Goal: Information Seeking & Learning: Learn about a topic

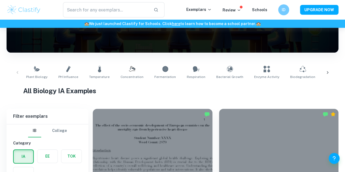
scroll to position [47, 0]
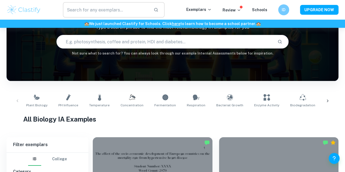
click at [119, 14] on input "text" at bounding box center [106, 9] width 86 height 15
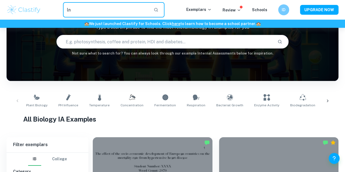
type input "l"
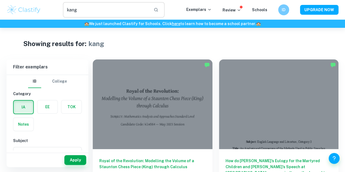
click at [102, 11] on input "kang" at bounding box center [106, 9] width 86 height 15
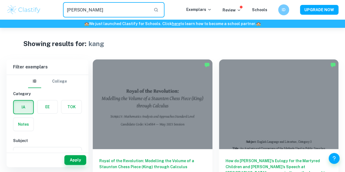
type input "[PERSON_NAME]"
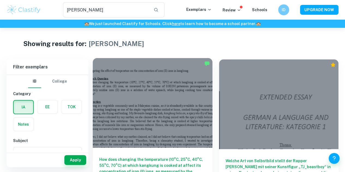
click at [120, 108] on div at bounding box center [153, 103] width 120 height 90
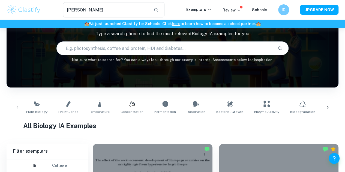
scroll to position [22, 0]
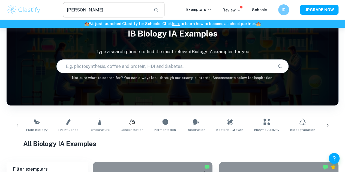
click at [100, 11] on input "[PERSON_NAME]" at bounding box center [106, 9] width 86 height 15
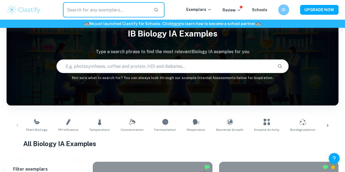
type input "plant growth"
click at [161, 10] on button "button" at bounding box center [155, 9] width 9 height 9
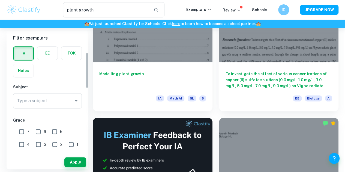
scroll to position [16, 0]
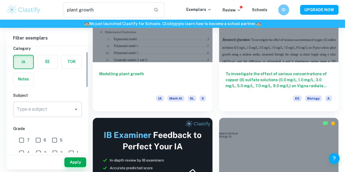
click at [39, 103] on div "Type a subject" at bounding box center [47, 109] width 69 height 15
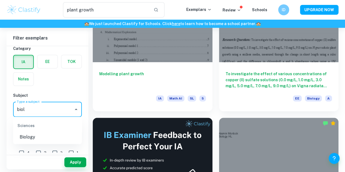
click at [22, 140] on li "Biology" at bounding box center [47, 137] width 69 height 10
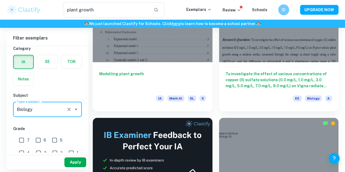
type input "Biology"
click at [73, 162] on button "Apply" at bounding box center [75, 162] width 22 height 10
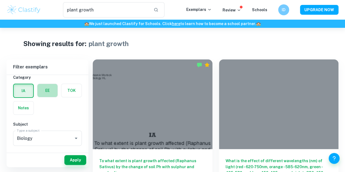
click at [52, 92] on label "button" at bounding box center [47, 90] width 20 height 13
click at [0, 0] on input "radio" at bounding box center [0, 0] width 0 height 0
click at [29, 95] on label "button" at bounding box center [23, 90] width 20 height 13
click at [0, 0] on input "radio" at bounding box center [0, 0] width 0 height 0
click at [45, 94] on label "button" at bounding box center [47, 90] width 20 height 13
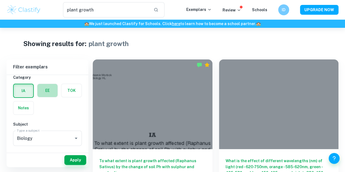
click at [0, 0] on input "radio" at bounding box center [0, 0] width 0 height 0
click at [28, 86] on label "button" at bounding box center [23, 90] width 20 height 13
click at [0, 0] on input "radio" at bounding box center [0, 0] width 0 height 0
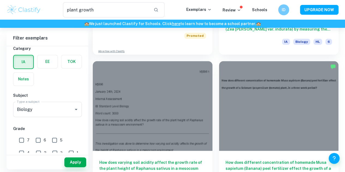
scroll to position [289, 0]
drag, startPoint x: 158, startPoint y: 117, endPoint x: 288, endPoint y: 68, distance: 139.8
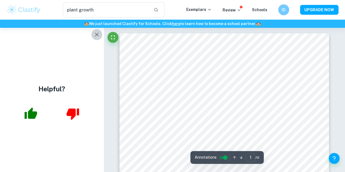
click at [99, 34] on icon "button" at bounding box center [96, 34] width 7 height 7
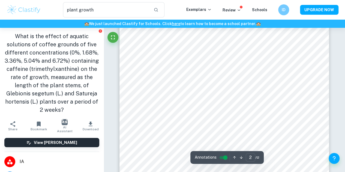
scroll to position [438, 0]
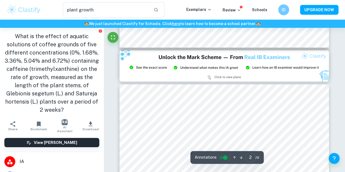
type input "3"
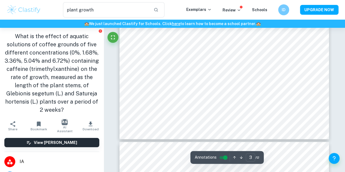
scroll to position [780, 0]
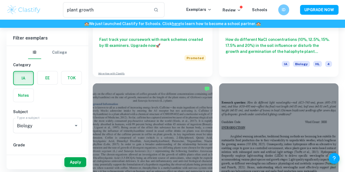
scroll to position [563, 0]
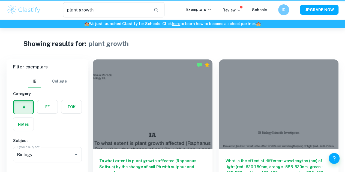
scroll to position [563, 0]
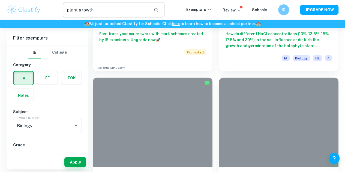
click at [123, 14] on input "plant growth" at bounding box center [106, 9] width 86 height 15
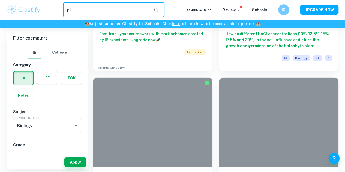
type input "p"
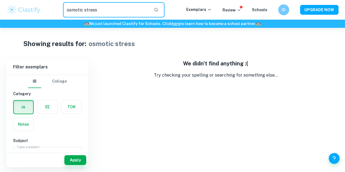
click at [111, 4] on input "osmotic stress" at bounding box center [106, 9] width 86 height 15
type input "o"
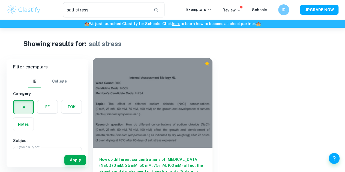
click at [108, 93] on div at bounding box center [153, 103] width 120 height 90
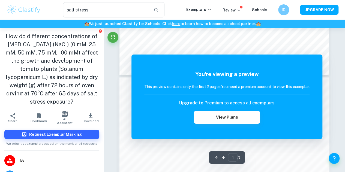
scroll to position [254, 0]
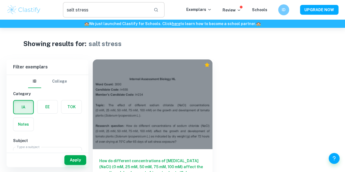
click at [103, 10] on input "salt stress" at bounding box center [106, 9] width 86 height 15
click at [108, 15] on input "salt plant" at bounding box center [106, 9] width 86 height 15
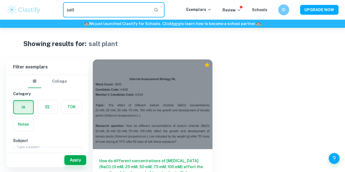
type input "salt"
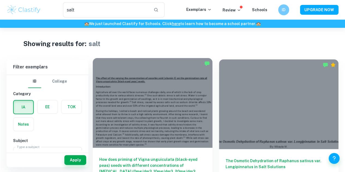
click at [144, 85] on div at bounding box center [153, 103] width 120 height 90
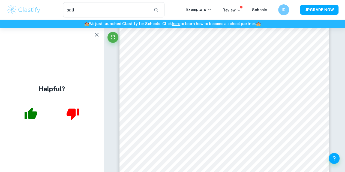
click at [99, 36] on icon "button" at bounding box center [96, 34] width 7 height 7
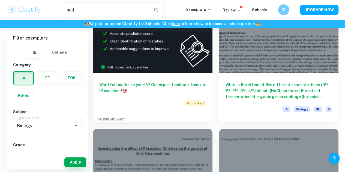
scroll to position [222, 0]
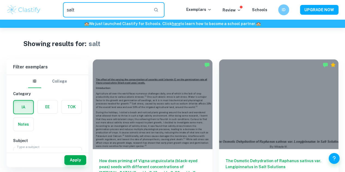
click at [125, 5] on input "salt" at bounding box center [106, 9] width 86 height 15
